Goal: Task Accomplishment & Management: Use online tool/utility

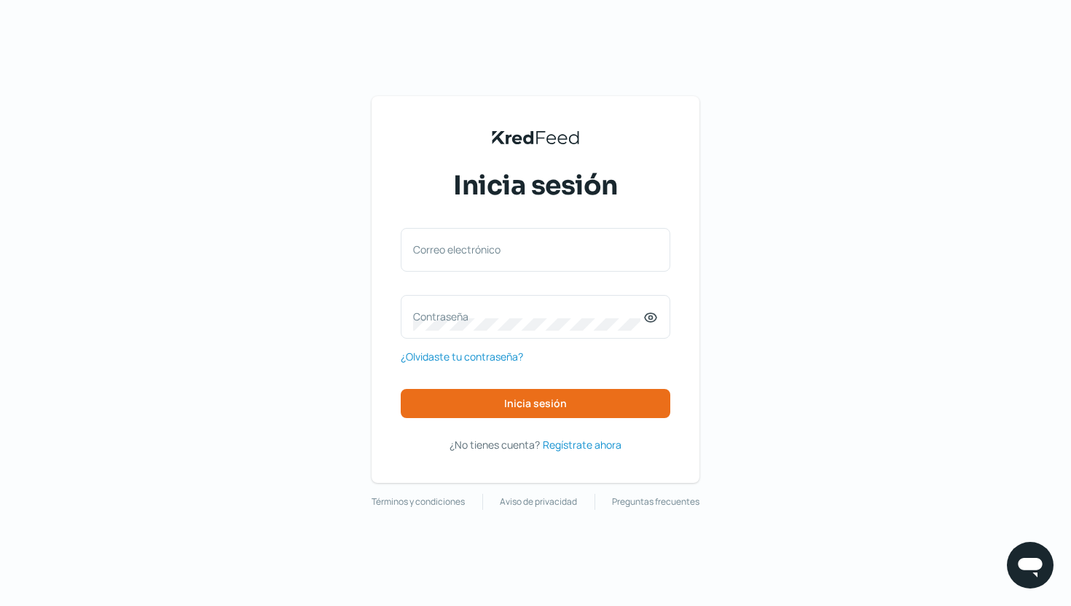
click at [513, 222] on div "Inicia sesión Correo electrónico Contraseña ¿Olvidaste tu contraseña? Inicia se…" at bounding box center [536, 311] width 270 height 286
click at [496, 233] on div "Correo electrónico" at bounding box center [536, 250] width 270 height 44
click at [497, 238] on div "Correo electrónico" at bounding box center [536, 250] width 270 height 44
click at [470, 257] on input "Correo electrónico" at bounding box center [535, 257] width 245 height 13
type input "[EMAIL_ADDRESS][DOMAIN_NAME]"
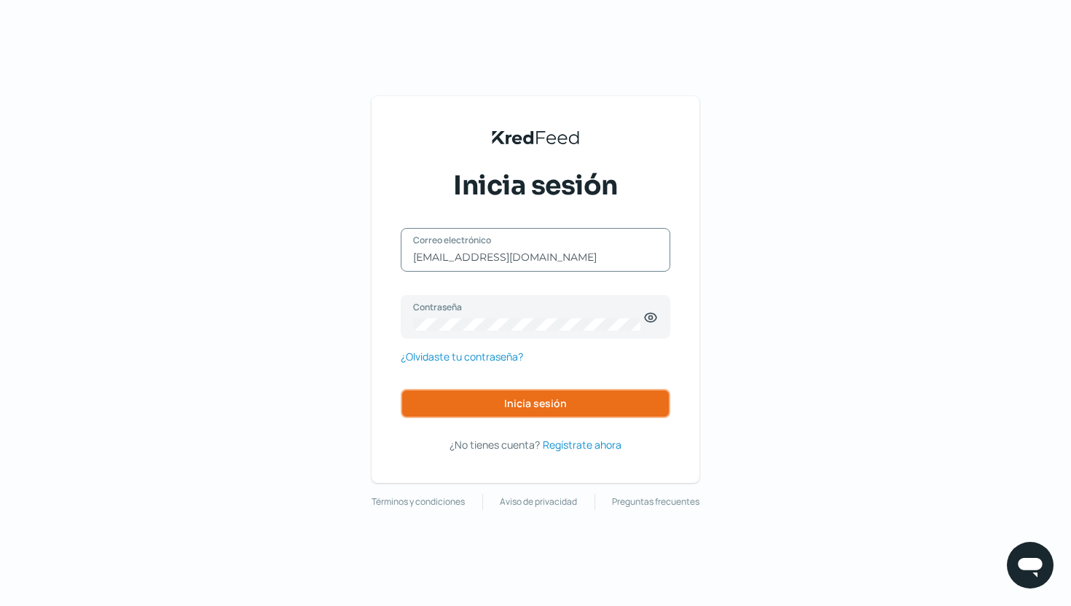
click at [538, 407] on span "Inicia sesión" at bounding box center [535, 403] width 63 height 10
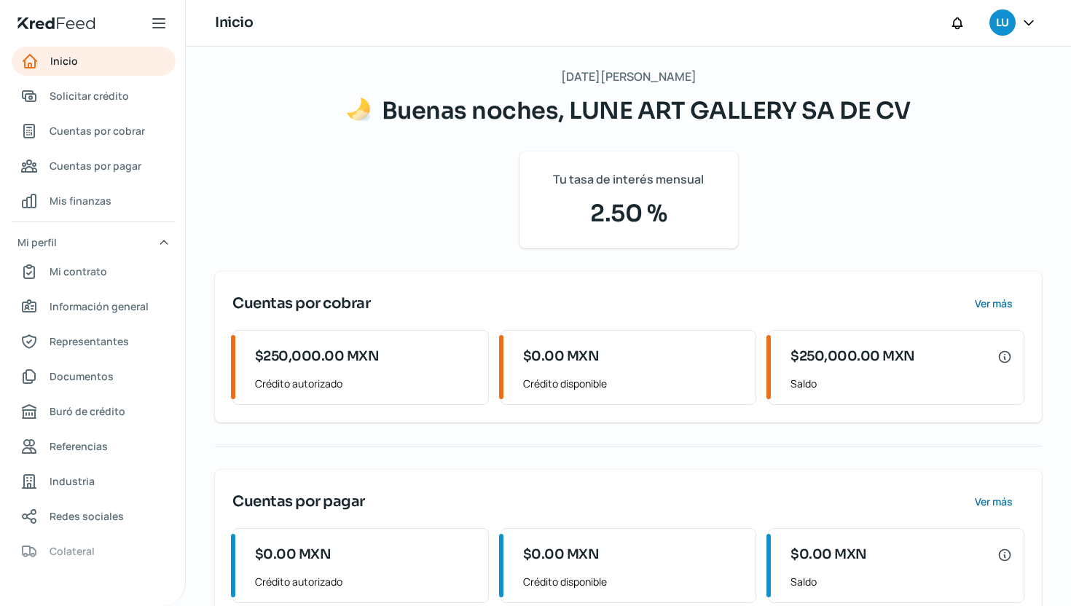
scroll to position [107, 0]
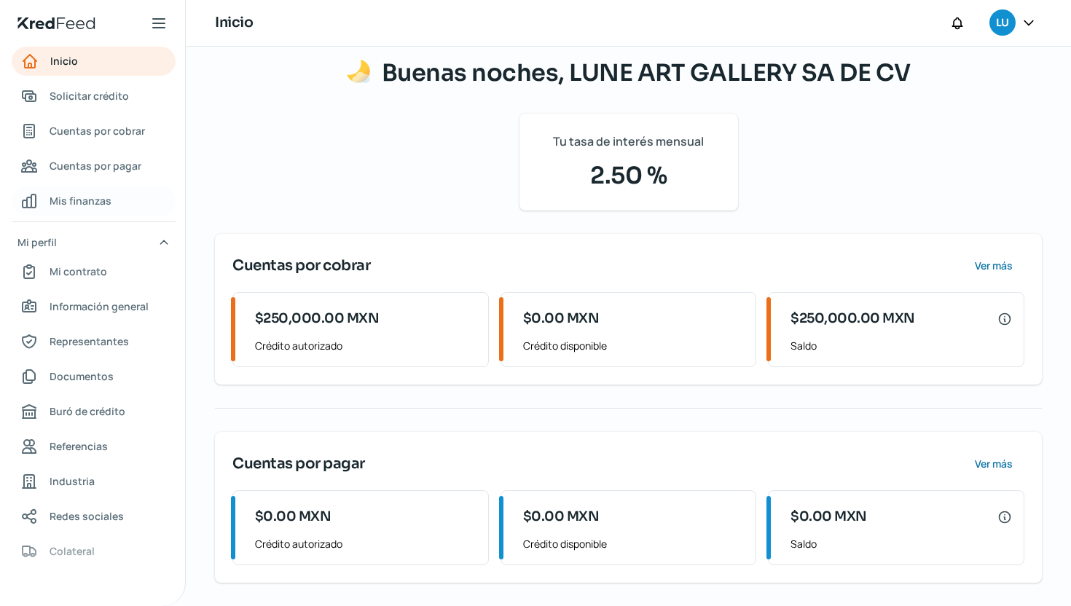
click at [85, 195] on span "Mis finanzas" at bounding box center [81, 201] width 62 height 18
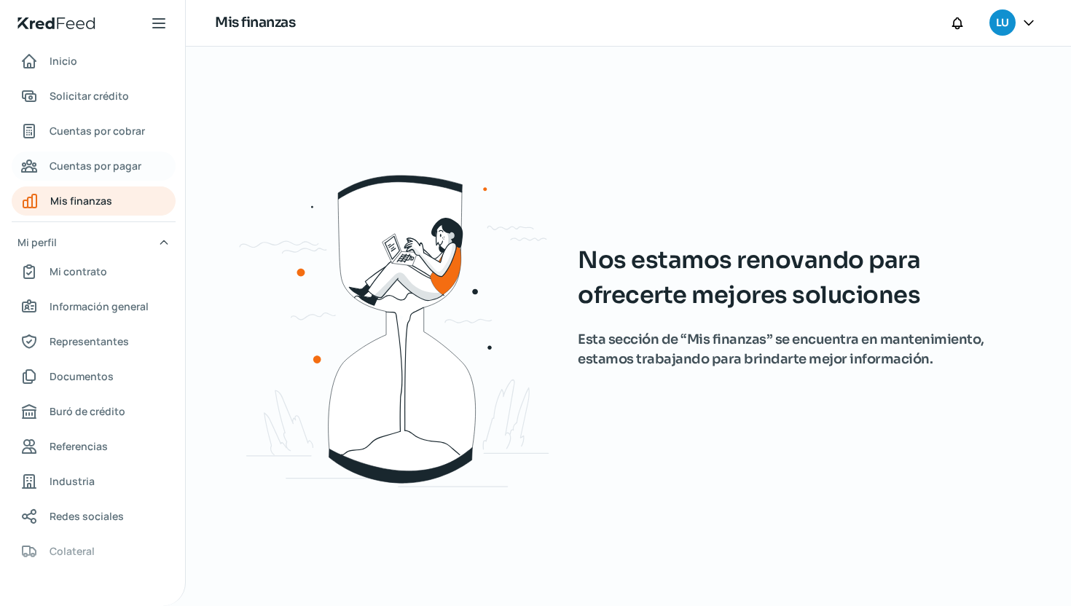
click at [95, 165] on span "Cuentas por pagar" at bounding box center [96, 166] width 92 height 18
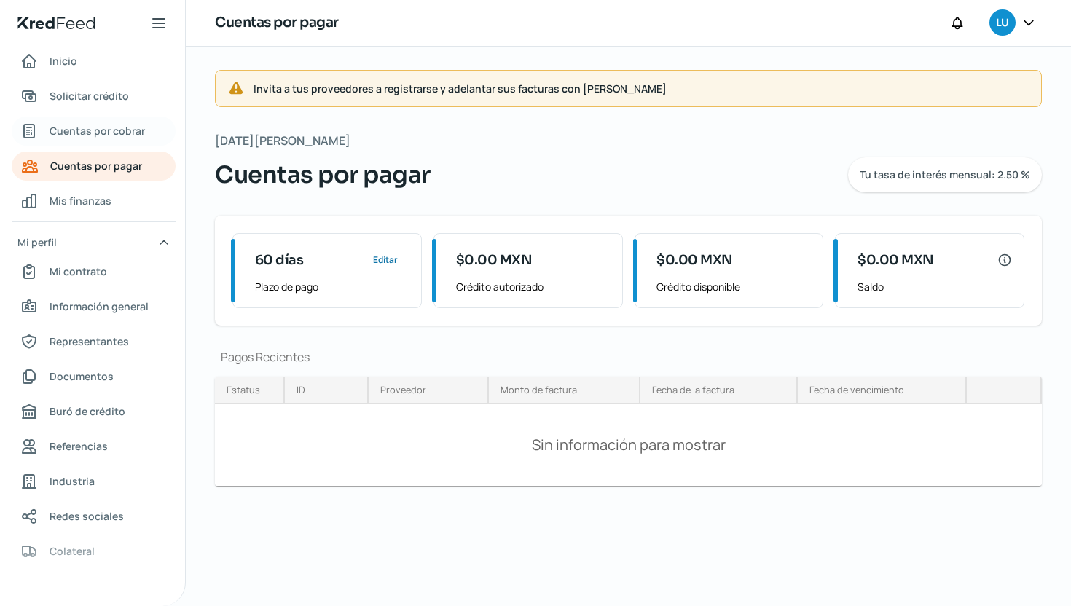
click at [108, 141] on link "Cuentas por cobrar" at bounding box center [94, 131] width 164 height 29
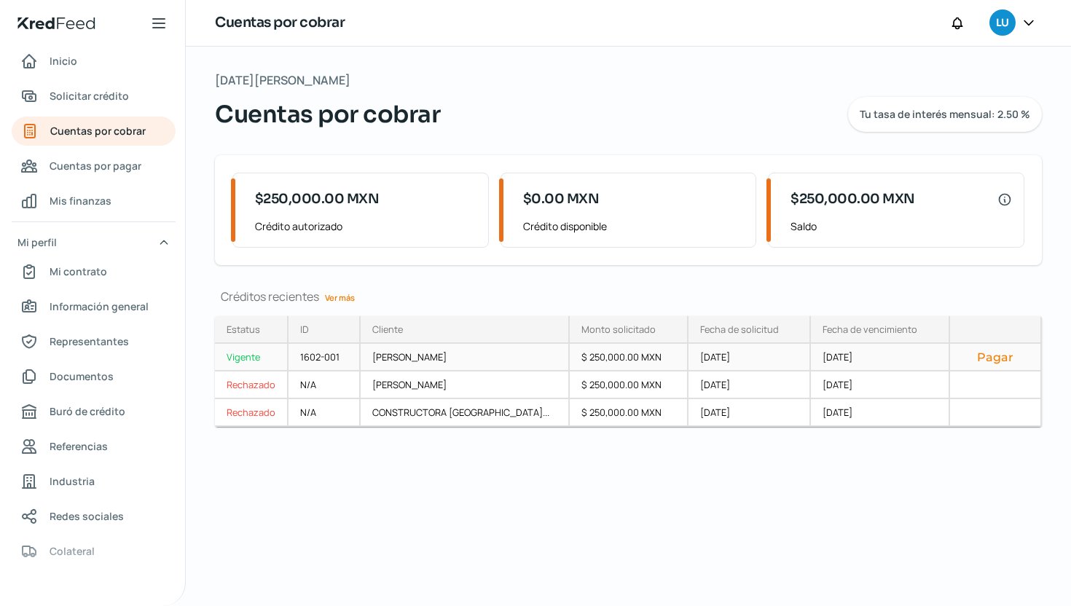
click at [299, 355] on div "1602-001" at bounding box center [324, 358] width 72 height 28
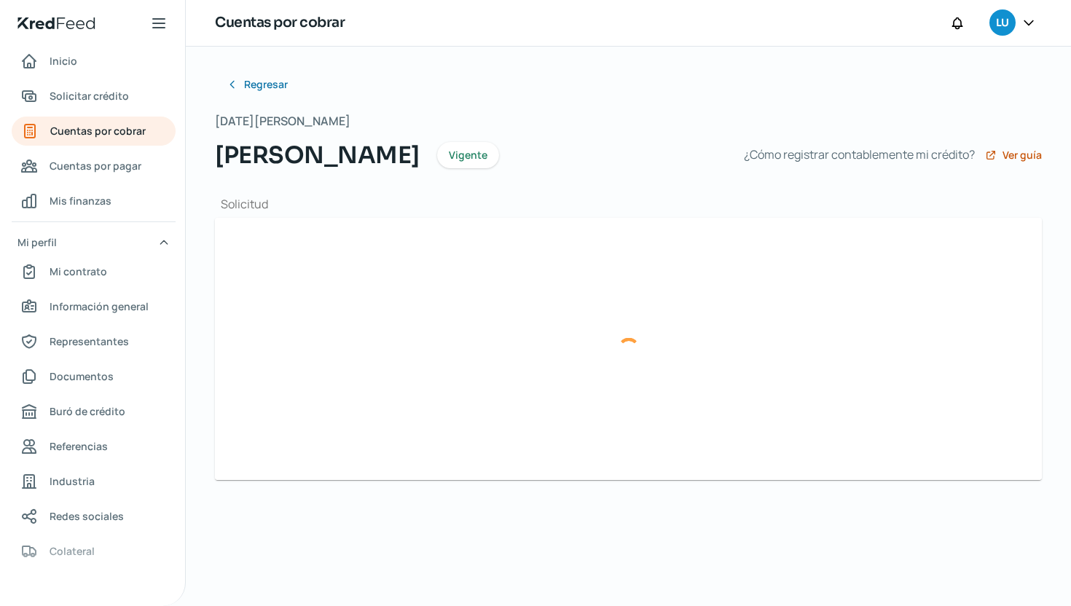
type input "F0000001454.xml"
type input "F0000001454.pdf"
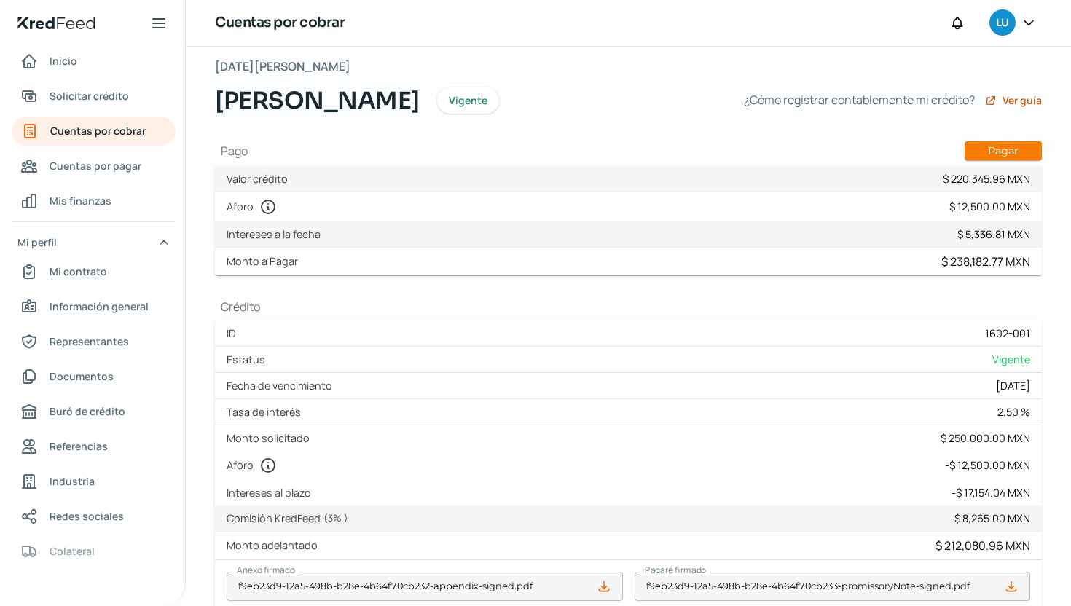
scroll to position [58, 0]
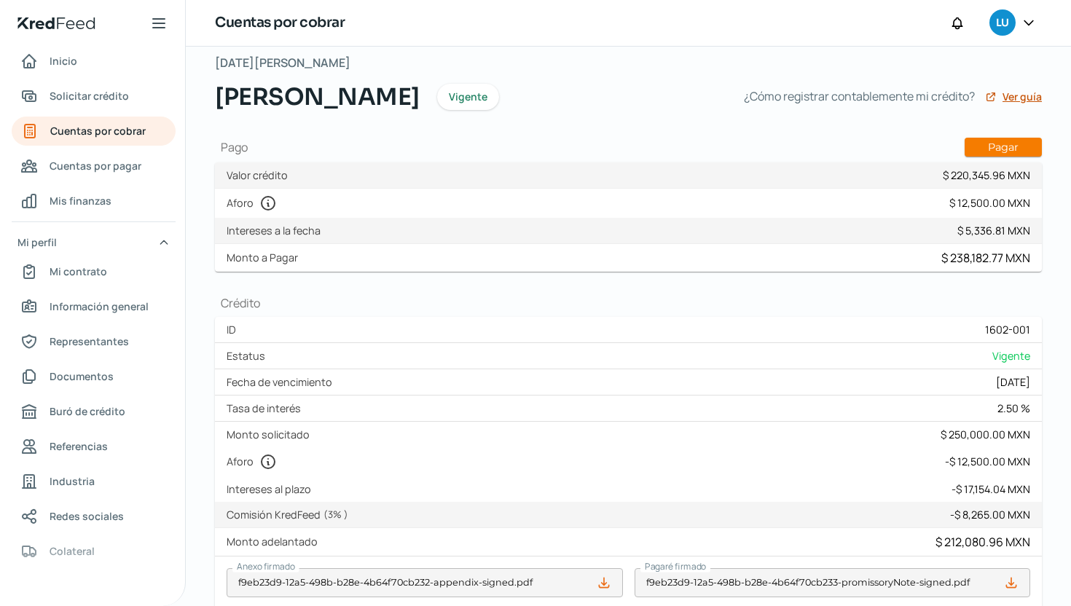
click at [1013, 94] on span "Ver guía" at bounding box center [1021, 97] width 39 height 10
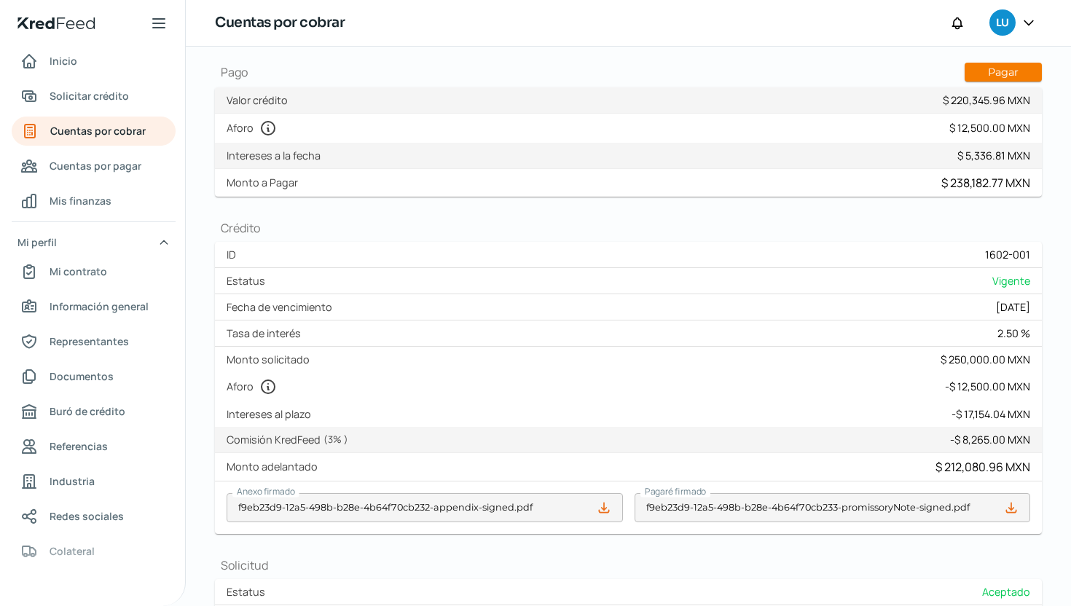
scroll to position [127, 0]
